Goal: Navigation & Orientation: Go to known website

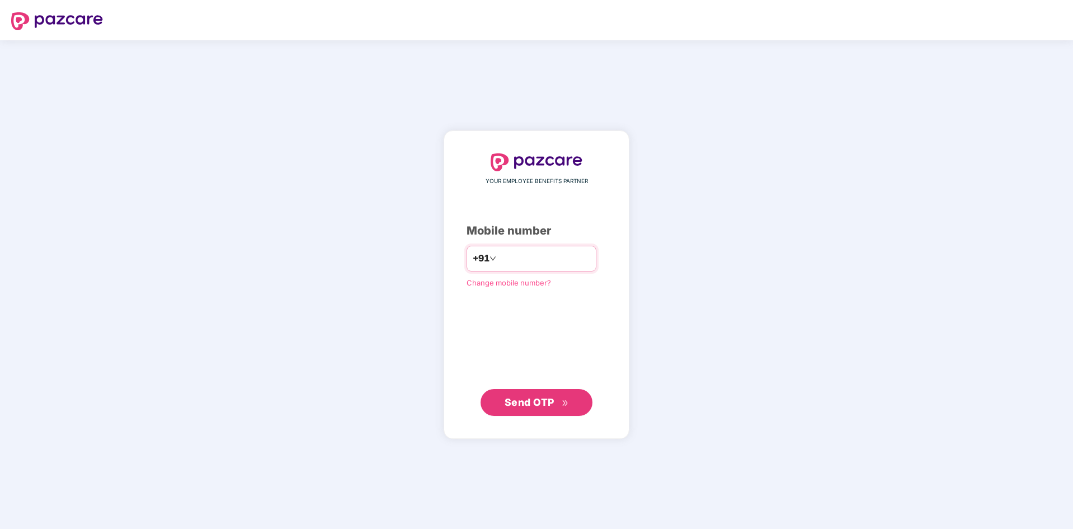
click at [515, 261] on input "number" at bounding box center [545, 259] width 92 height 18
type input "**********"
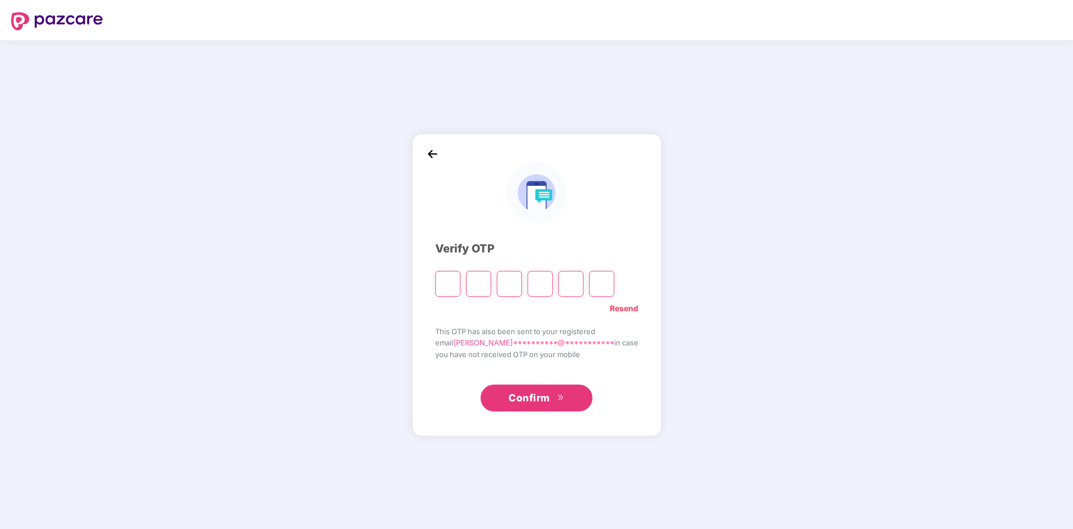
type input "*"
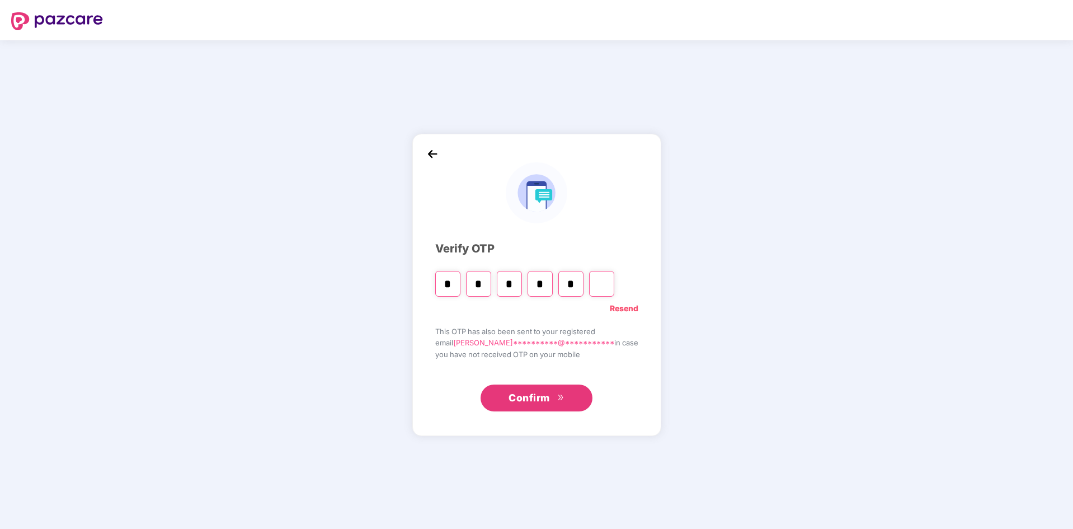
type input "*"
